Goal: Information Seeking & Learning: Learn about a topic

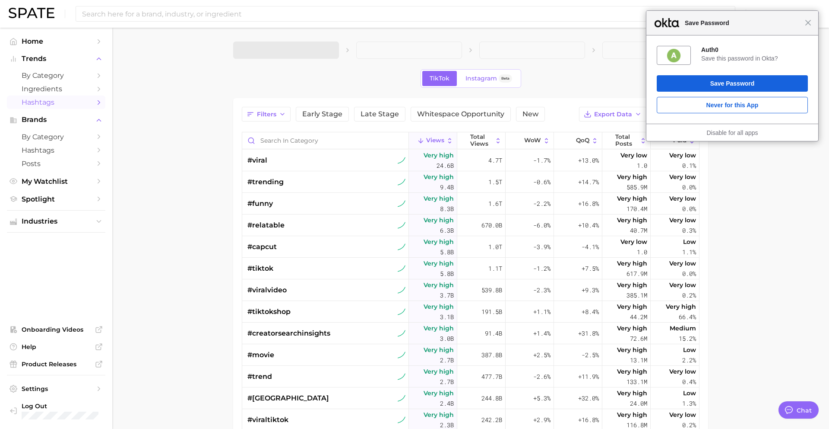
type textarea "x"
click at [173, 129] on main "1. Choose Category TikTok Instagram Beta Filters Early Stage Late Stage Whitesp…" at bounding box center [470, 320] width 717 height 584
click at [810, 21] on span "Close" at bounding box center [808, 22] width 6 height 6
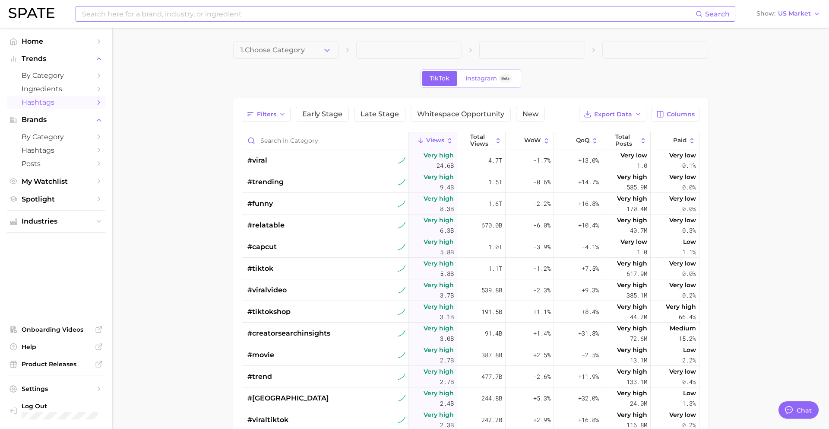
click at [498, 13] on input at bounding box center [388, 13] width 615 height 15
type input "pumpkin spice"
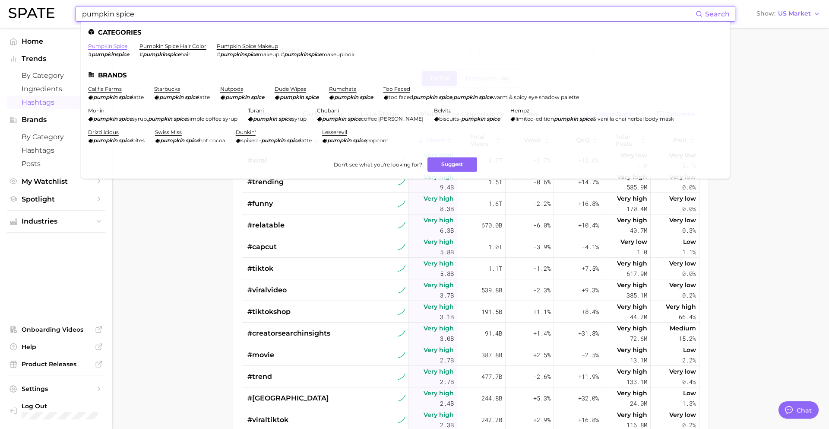
click at [112, 47] on link "pumpkin spice" at bounding box center [107, 46] width 39 height 6
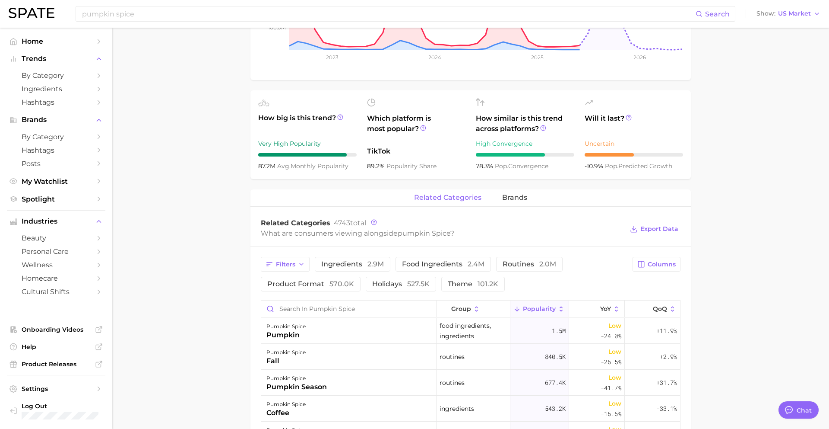
scroll to position [269, 0]
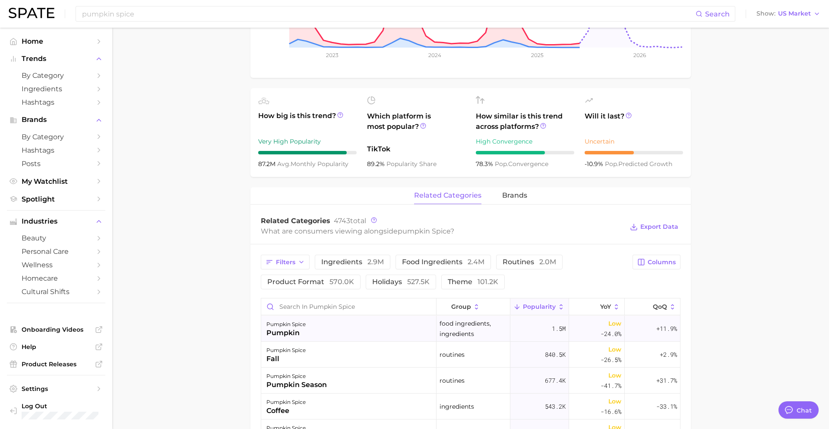
click at [335, 327] on div "pumpkin spice pumpkin" at bounding box center [348, 328] width 175 height 26
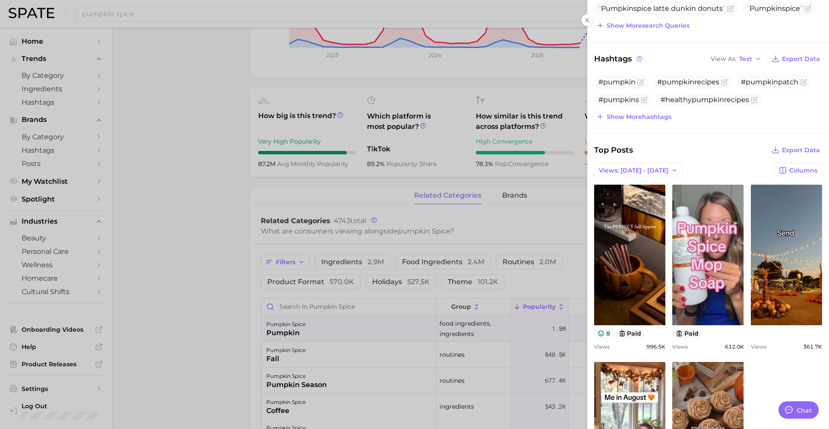
scroll to position [185, 0]
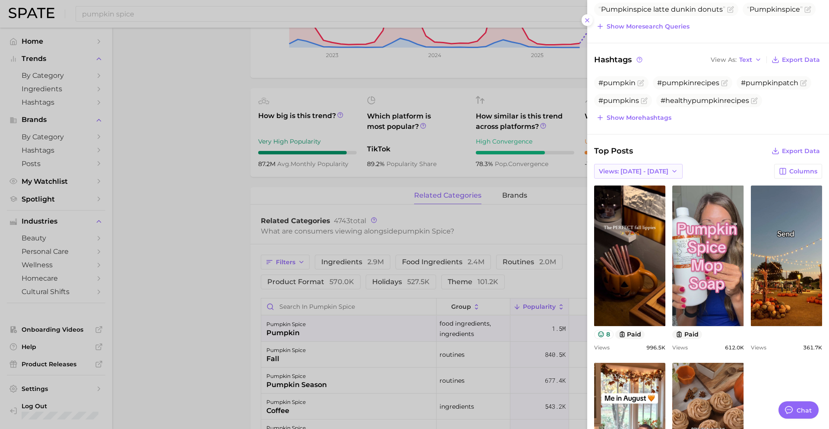
click at [644, 171] on span "Views: [DATE] - [DATE]" at bounding box center [634, 171] width 70 height 7
click at [628, 203] on span "Total Views" at bounding box center [616, 202] width 35 height 7
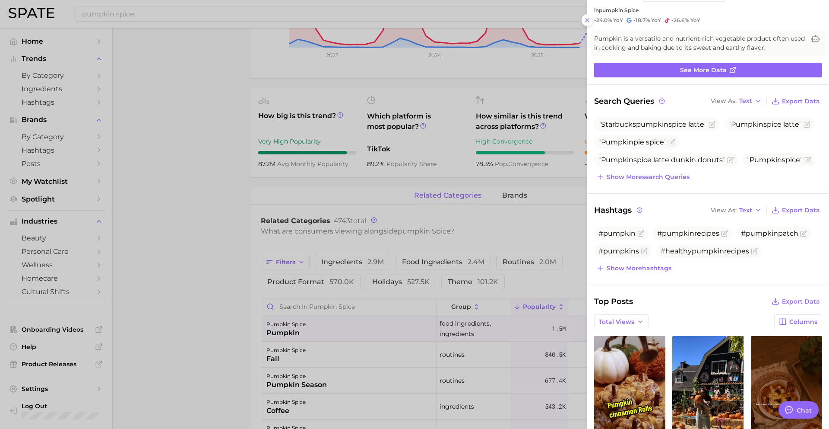
scroll to position [0, 0]
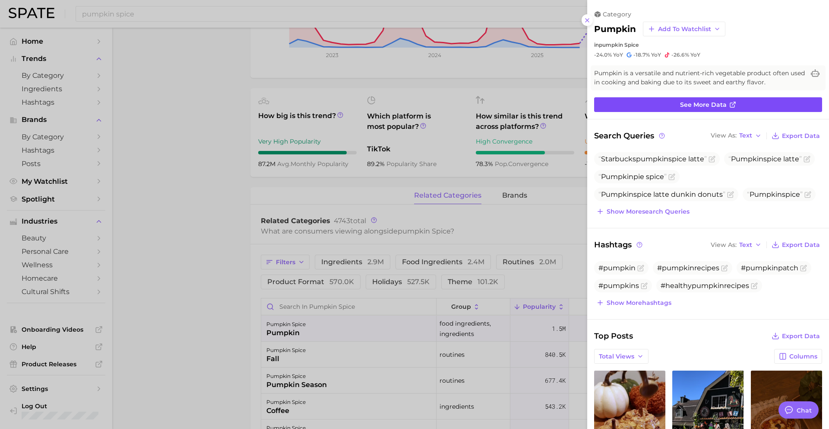
click at [694, 107] on span "See more data" at bounding box center [703, 104] width 47 height 7
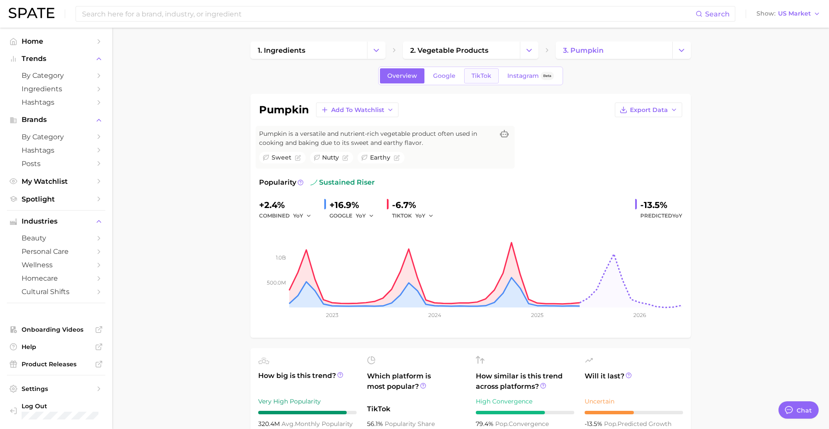
click at [477, 77] on span "TikTok" at bounding box center [482, 75] width 20 height 7
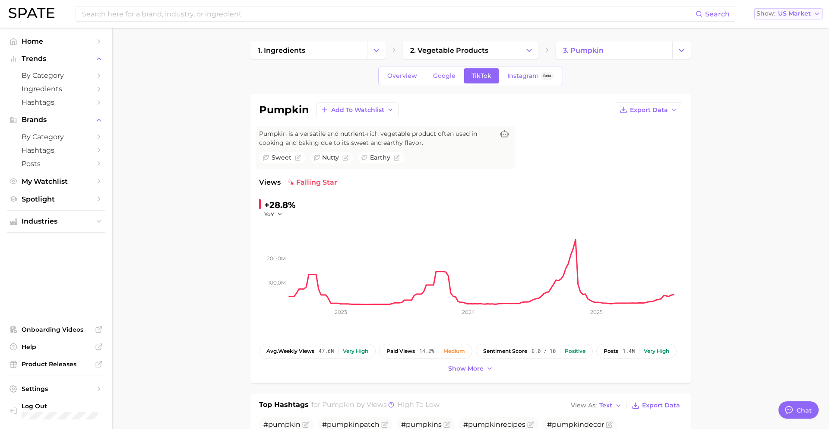
click at [795, 14] on span "US Market" at bounding box center [794, 13] width 33 height 5
click at [787, 43] on span "[GEOGRAPHIC_DATA]" at bounding box center [785, 43] width 67 height 7
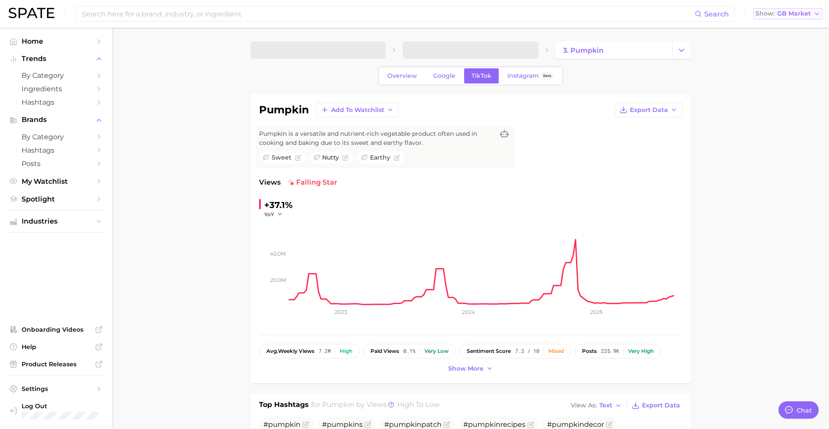
click at [795, 16] on span "GB Market" at bounding box center [795, 13] width 34 height 5
click at [780, 60] on span "[GEOGRAPHIC_DATA]" at bounding box center [785, 58] width 67 height 7
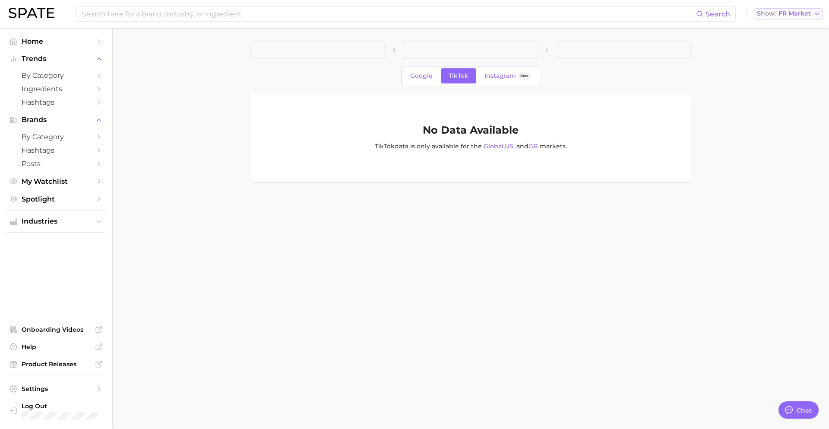
click at [790, 18] on button "Show FR Market" at bounding box center [789, 13] width 68 height 11
click at [771, 106] on span "Global" at bounding box center [762, 105] width 20 height 7
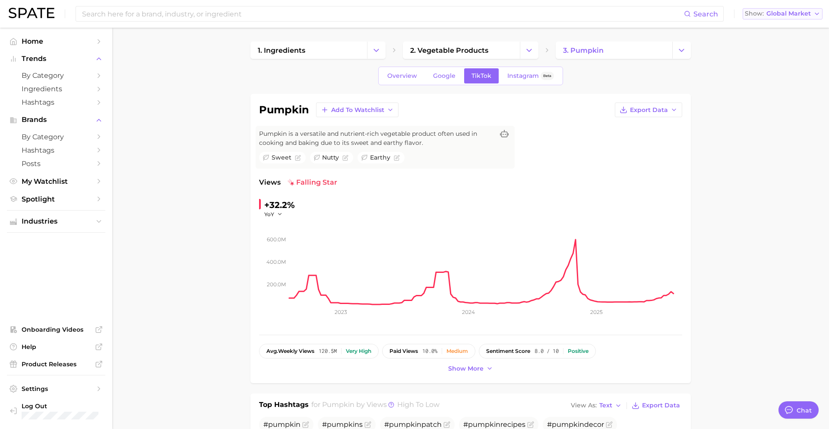
click at [794, 16] on span "Global Market" at bounding box center [789, 13] width 44 height 5
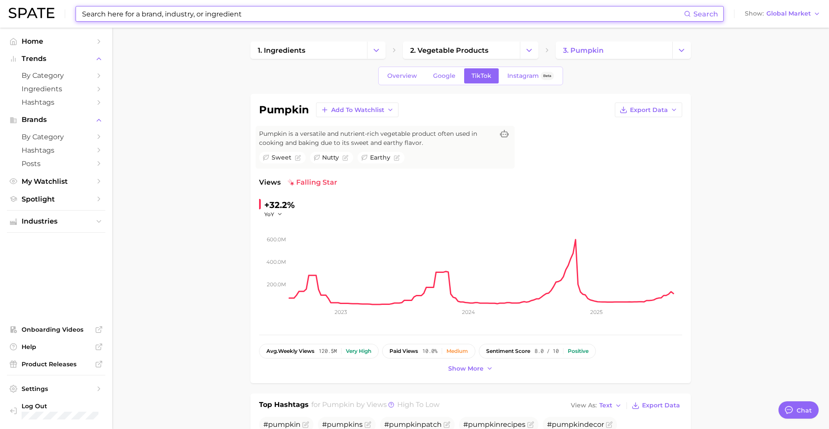
click at [231, 15] on input at bounding box center [382, 13] width 603 height 15
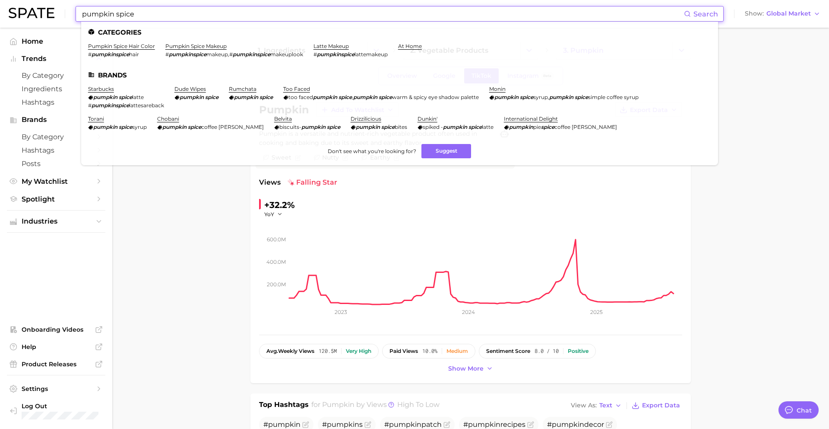
click at [114, 14] on input "pumpkin spice" at bounding box center [382, 13] width 603 height 15
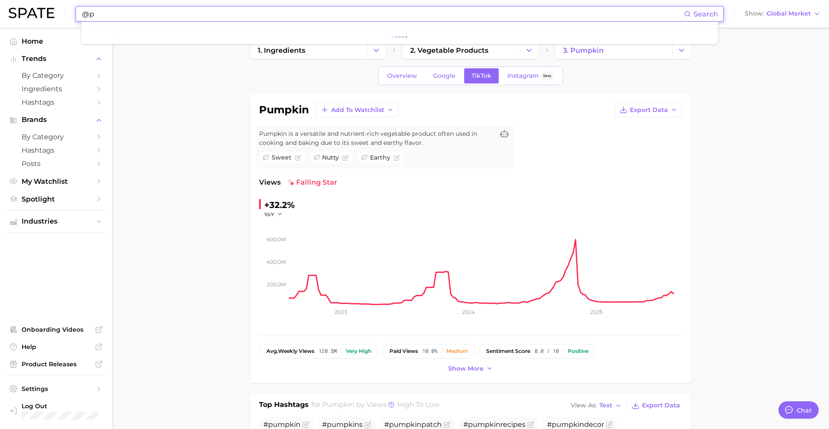
type input "@"
type input "#pumpkinspice"
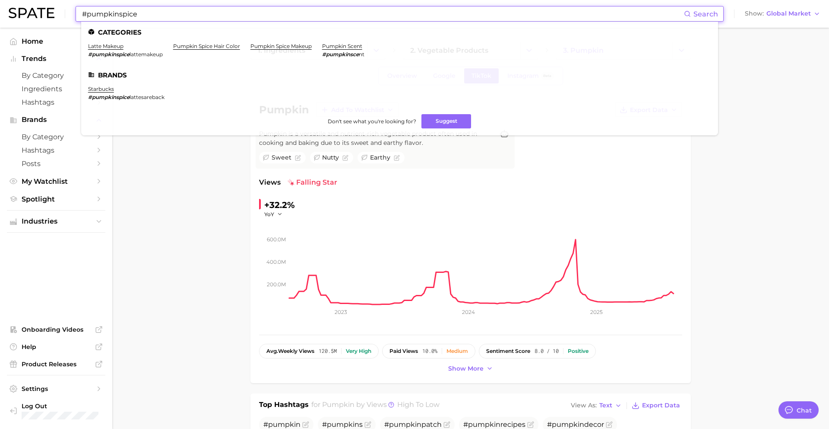
click at [697, 10] on span "Search" at bounding box center [706, 14] width 25 height 8
click at [691, 13] on icon at bounding box center [687, 13] width 7 height 7
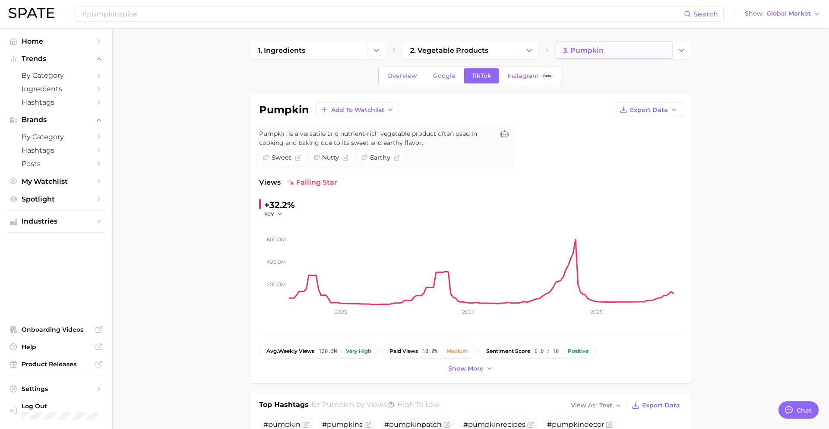
click at [606, 55] on link "3. pumpkin" at bounding box center [614, 49] width 117 height 17
click at [43, 150] on span "Hashtags" at bounding box center [56, 150] width 69 height 8
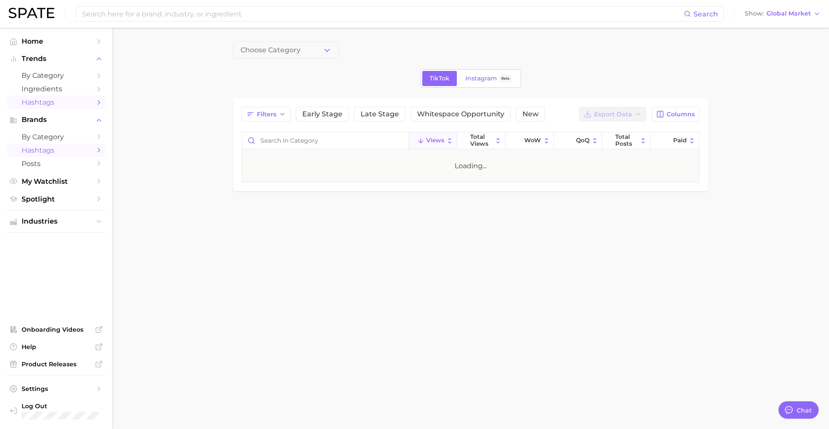
click at [43, 99] on span "Hashtags" at bounding box center [56, 102] width 69 height 8
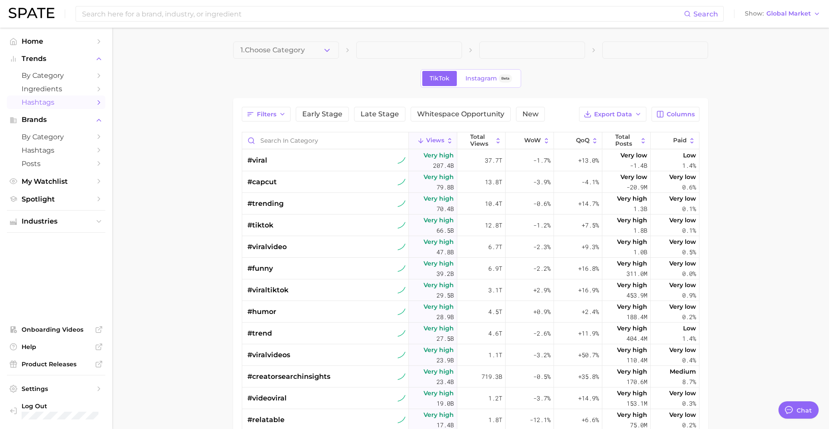
click at [400, 51] on span at bounding box center [409, 49] width 106 height 17
click at [274, 59] on div "1. Choose Category TikTok Instagram Beta Filters Early Stage Late Stage Whitesp…" at bounding box center [470, 304] width 475 height 527
click at [272, 55] on button "1. Choose Category" at bounding box center [286, 49] width 106 height 17
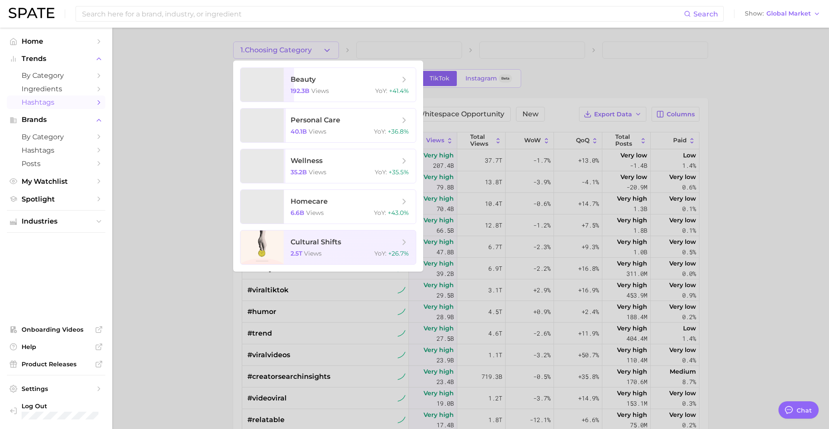
click at [178, 77] on div at bounding box center [414, 214] width 829 height 429
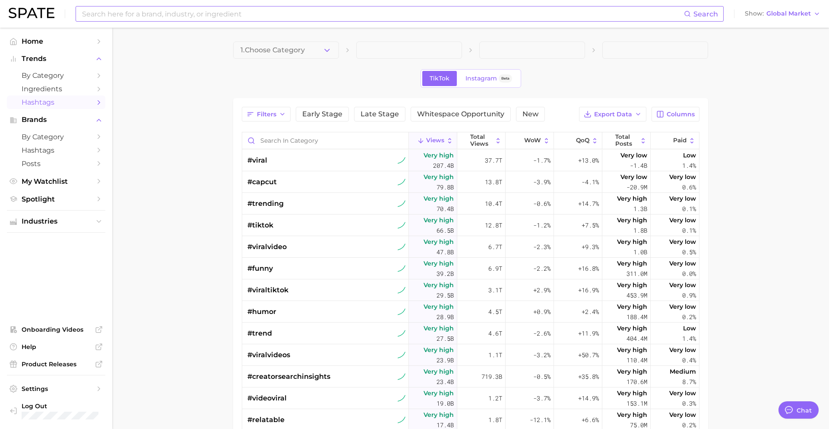
click at [153, 16] on input at bounding box center [382, 13] width 603 height 15
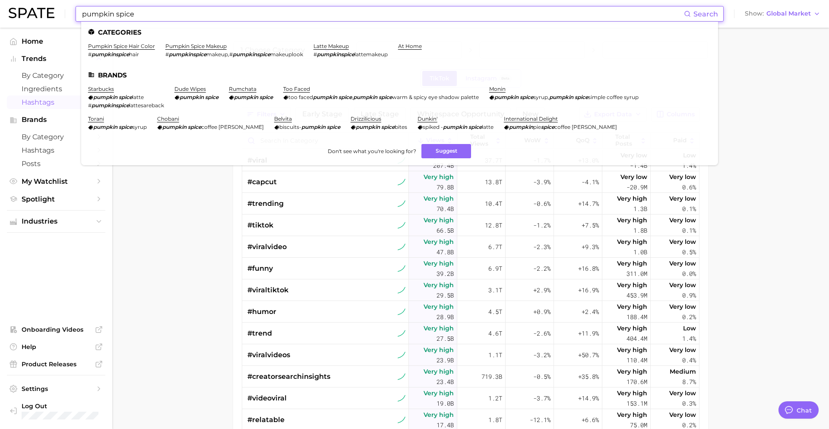
type input "pumpkin spice"
click at [332, 46] on link "latte makeup" at bounding box center [331, 46] width 35 height 6
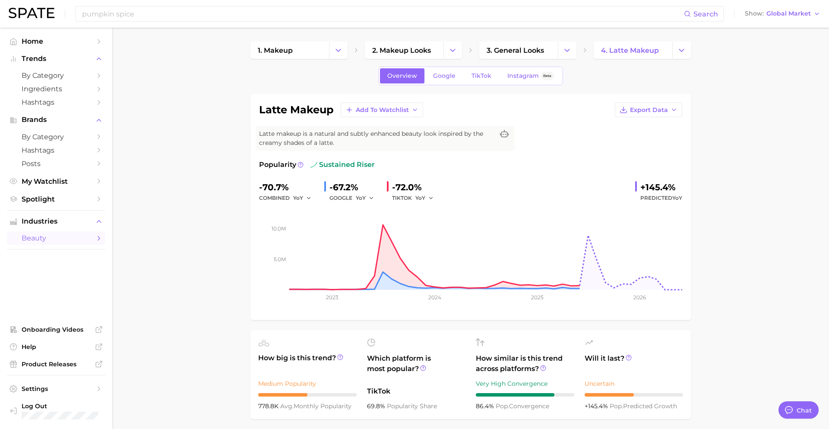
type textarea "x"
